Goal: Information Seeking & Learning: Learn about a topic

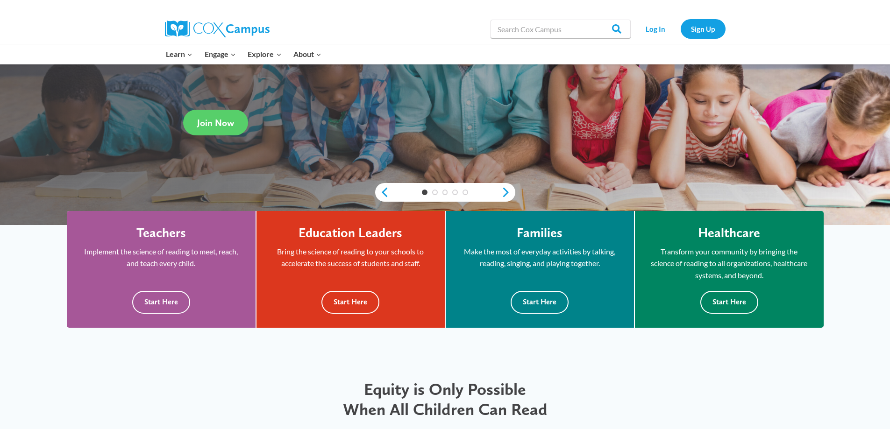
scroll to position [47, 0]
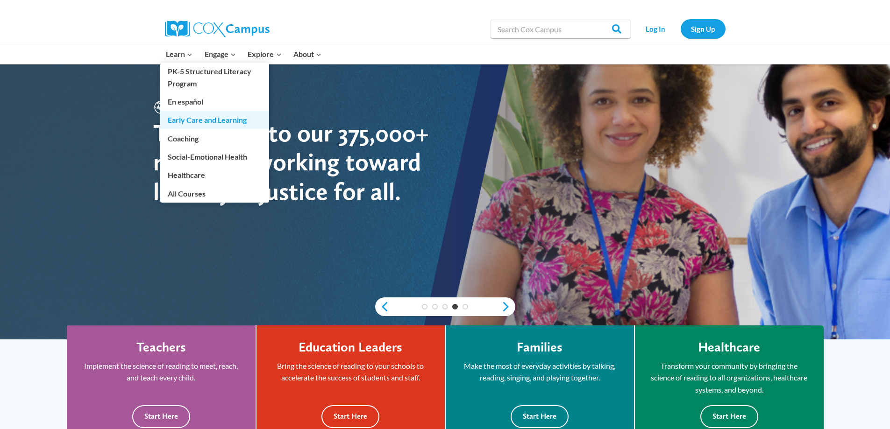
click at [184, 121] on link "Early Care and Learning" at bounding box center [214, 120] width 109 height 18
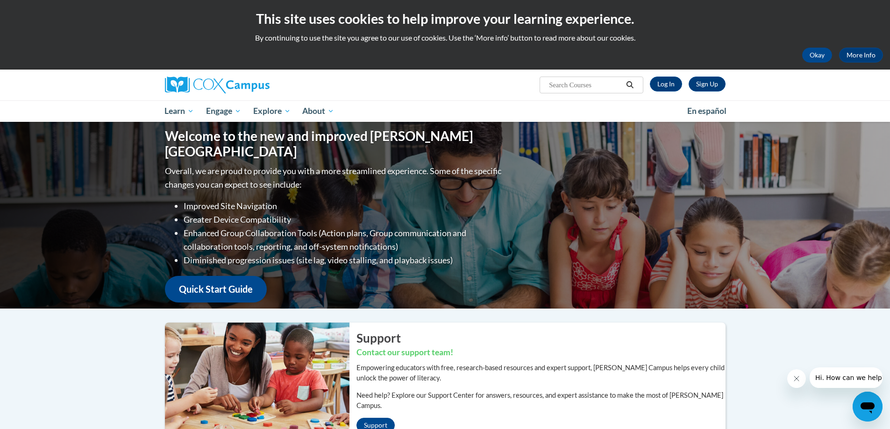
click at [570, 83] on input "Search..." at bounding box center [585, 84] width 75 height 11
type input "talk with me"
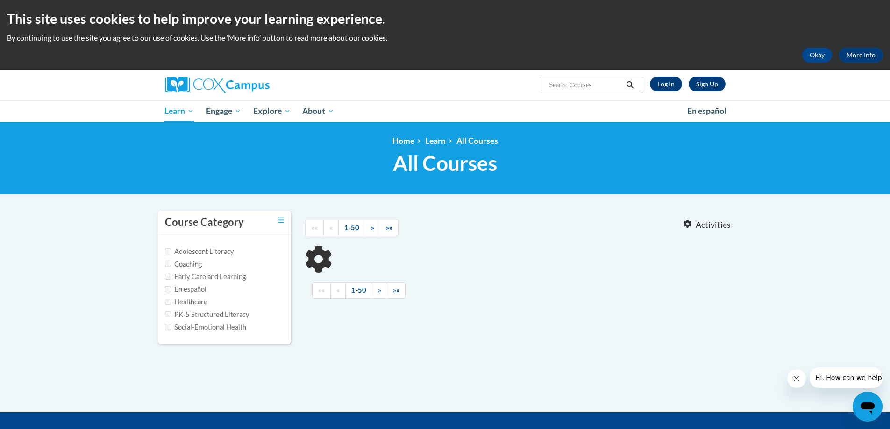
type input "talk with me"
